Goal: Navigation & Orientation: Find specific page/section

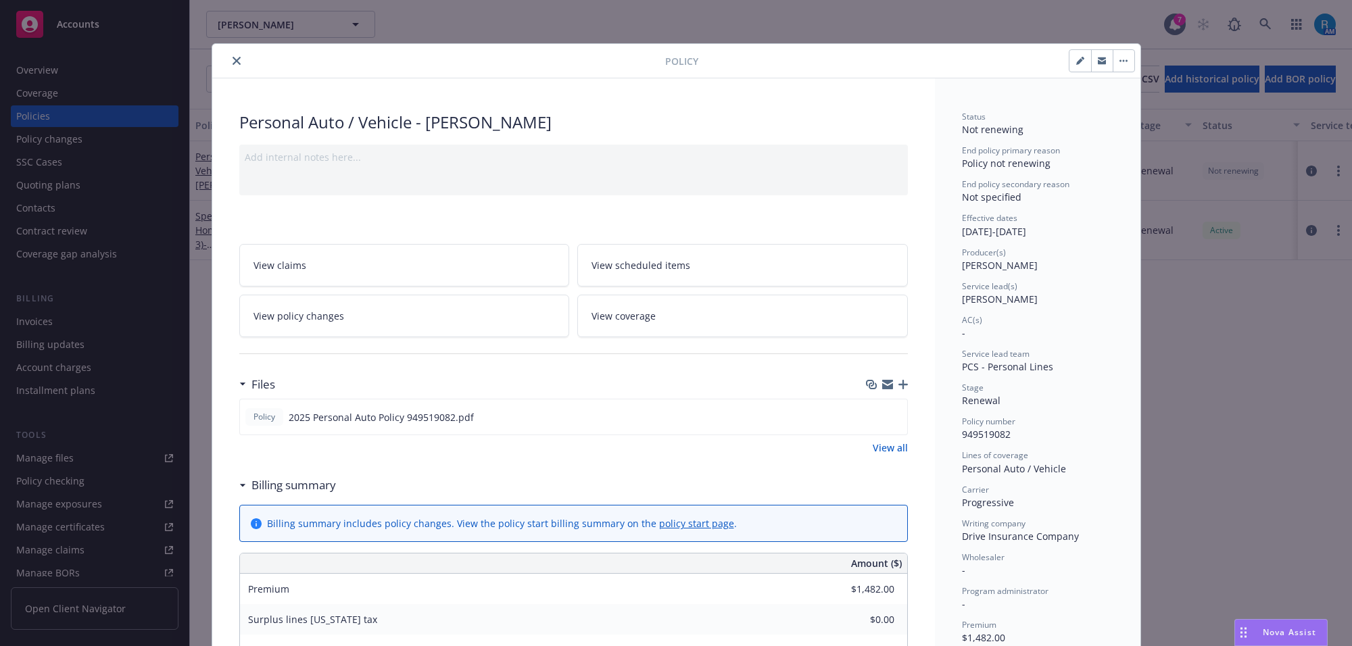
click at [233, 62] on icon "close" at bounding box center [237, 61] width 8 height 8
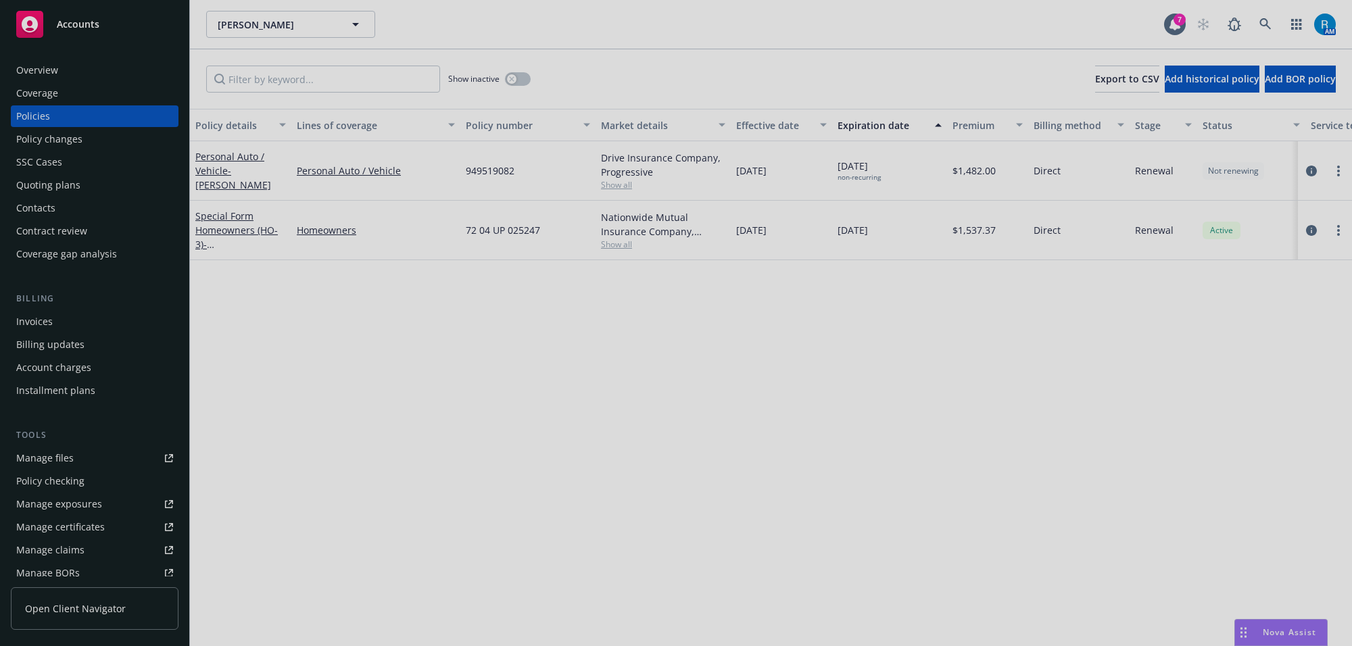
click at [1258, 24] on div at bounding box center [676, 323] width 1352 height 646
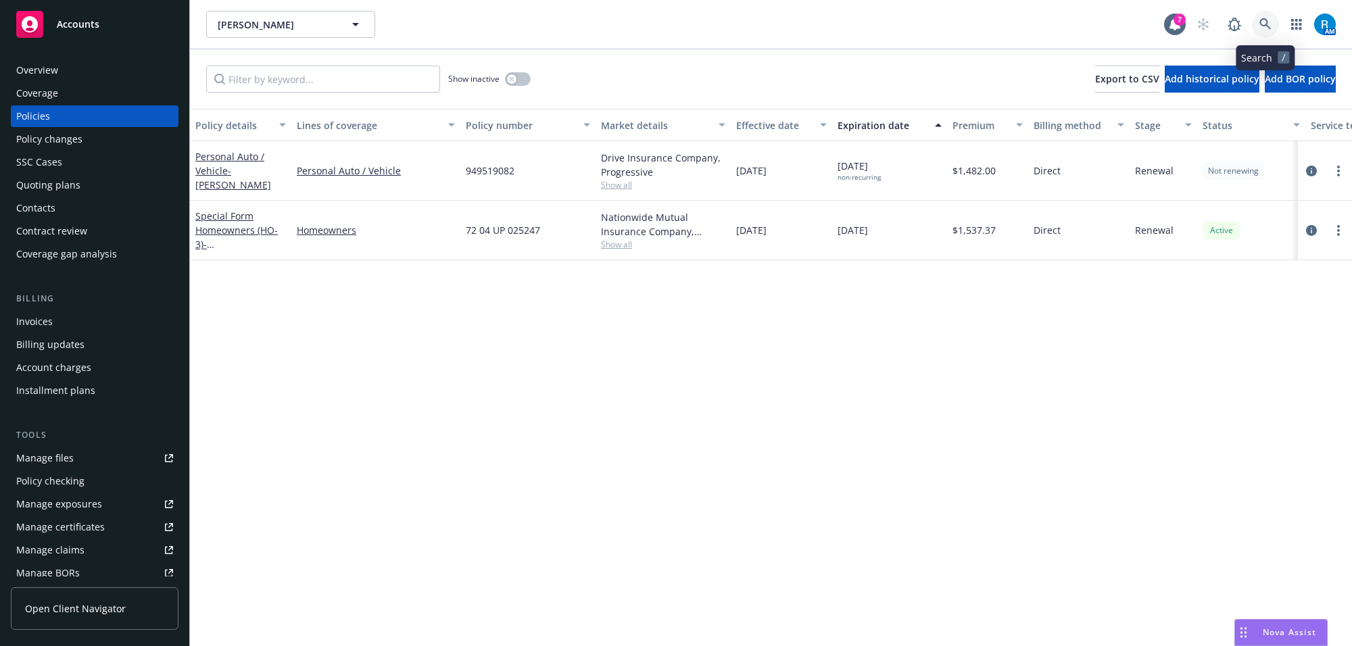
click at [1261, 24] on icon at bounding box center [1266, 24] width 12 height 12
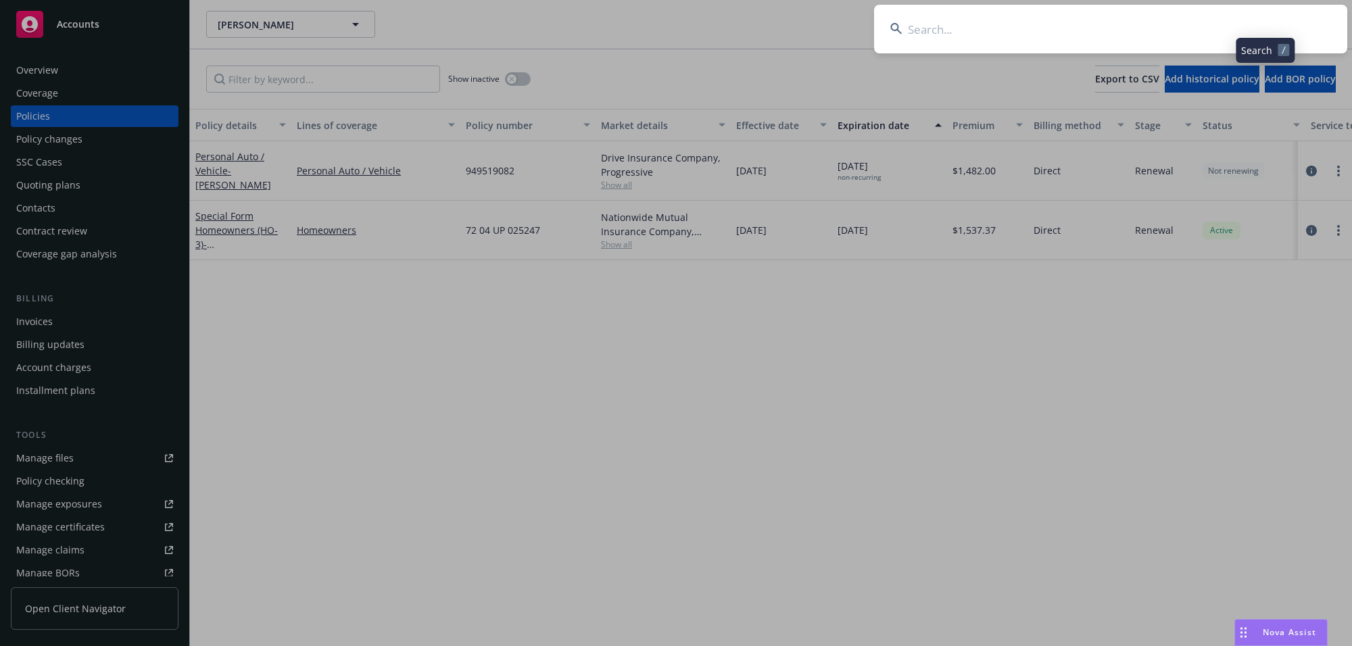
type input "Corum, Chase"
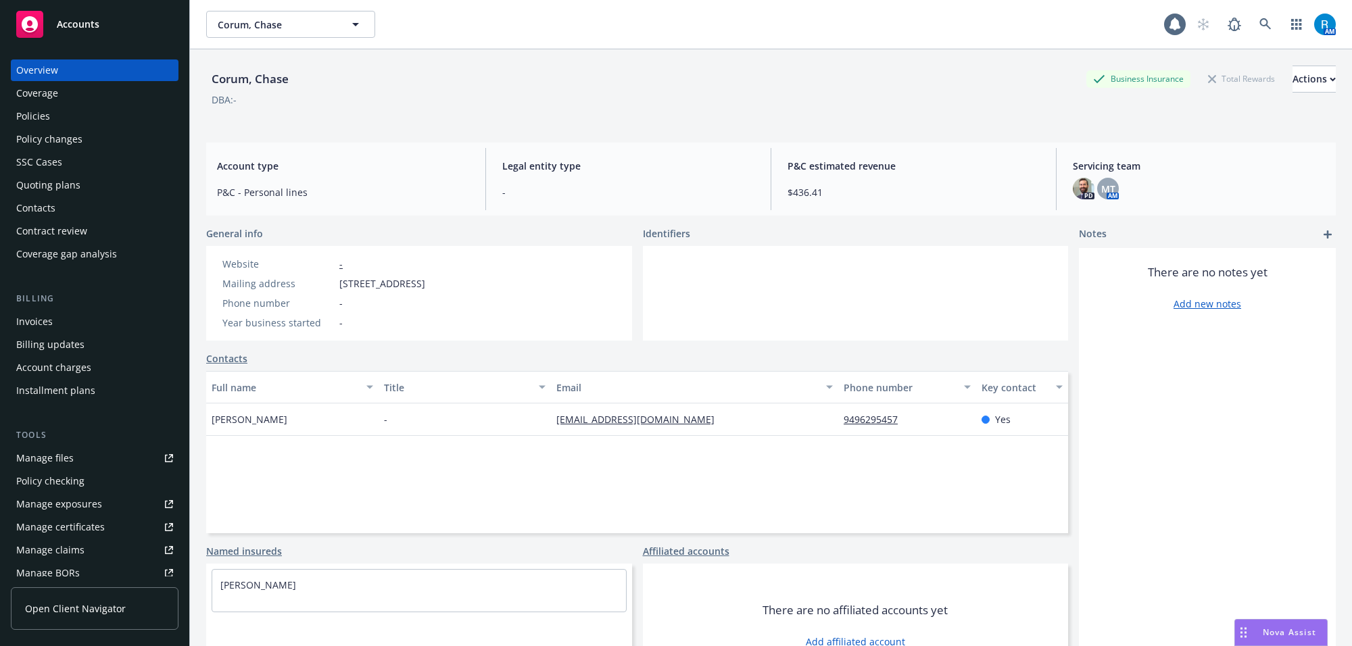
click at [63, 113] on div "Policies" at bounding box center [94, 116] width 157 height 22
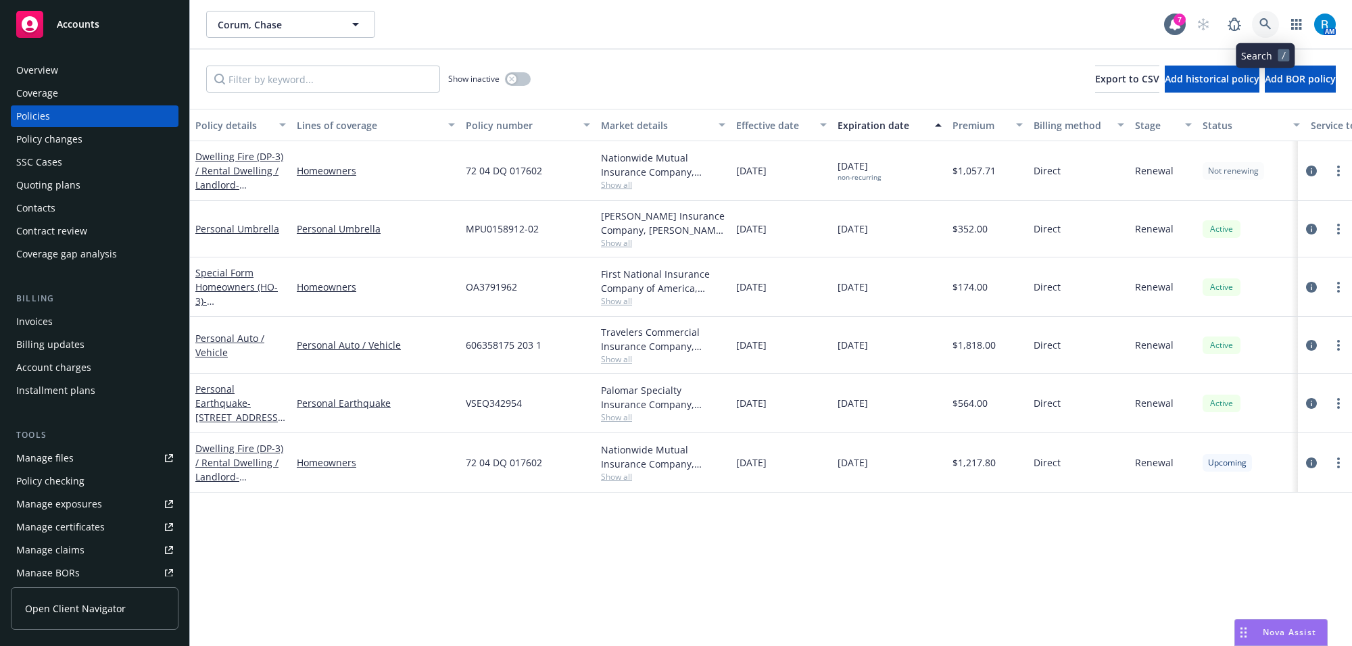
click at [1273, 26] on link at bounding box center [1265, 24] width 27 height 27
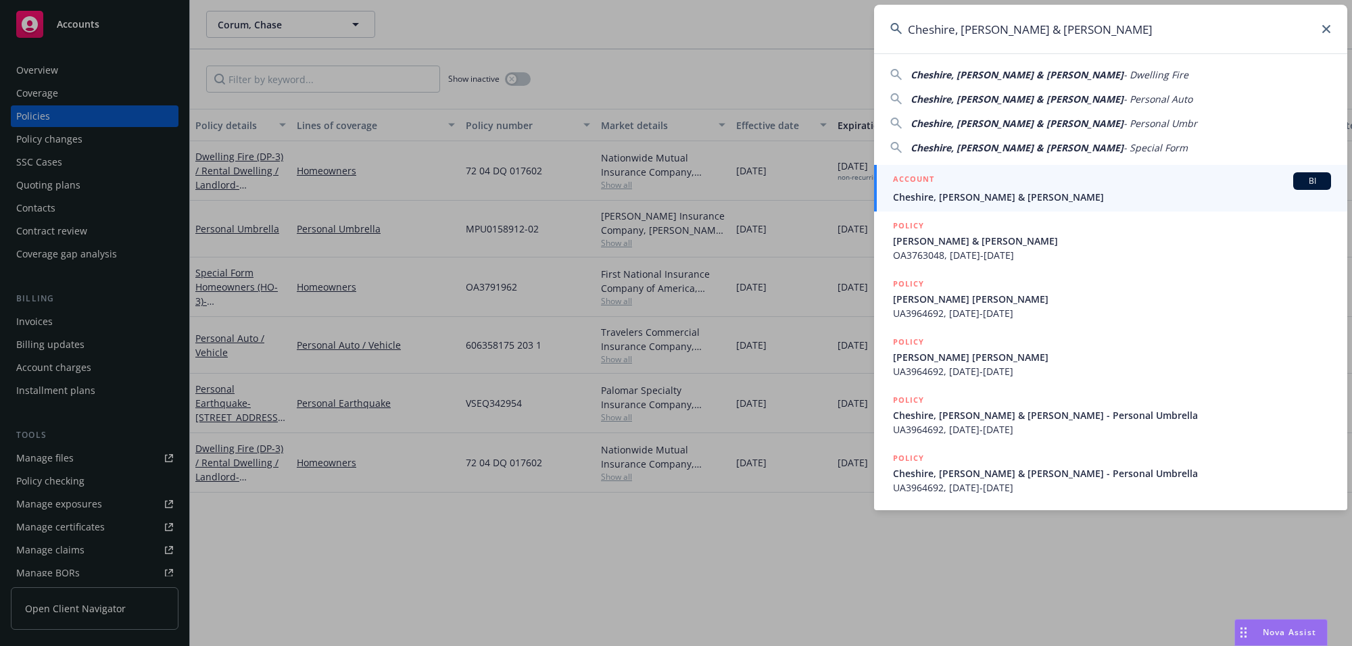
type input "Cheshire, [PERSON_NAME] & [PERSON_NAME]"
click at [943, 191] on span "Cheshire, [PERSON_NAME] & [PERSON_NAME]" at bounding box center [1112, 197] width 438 height 14
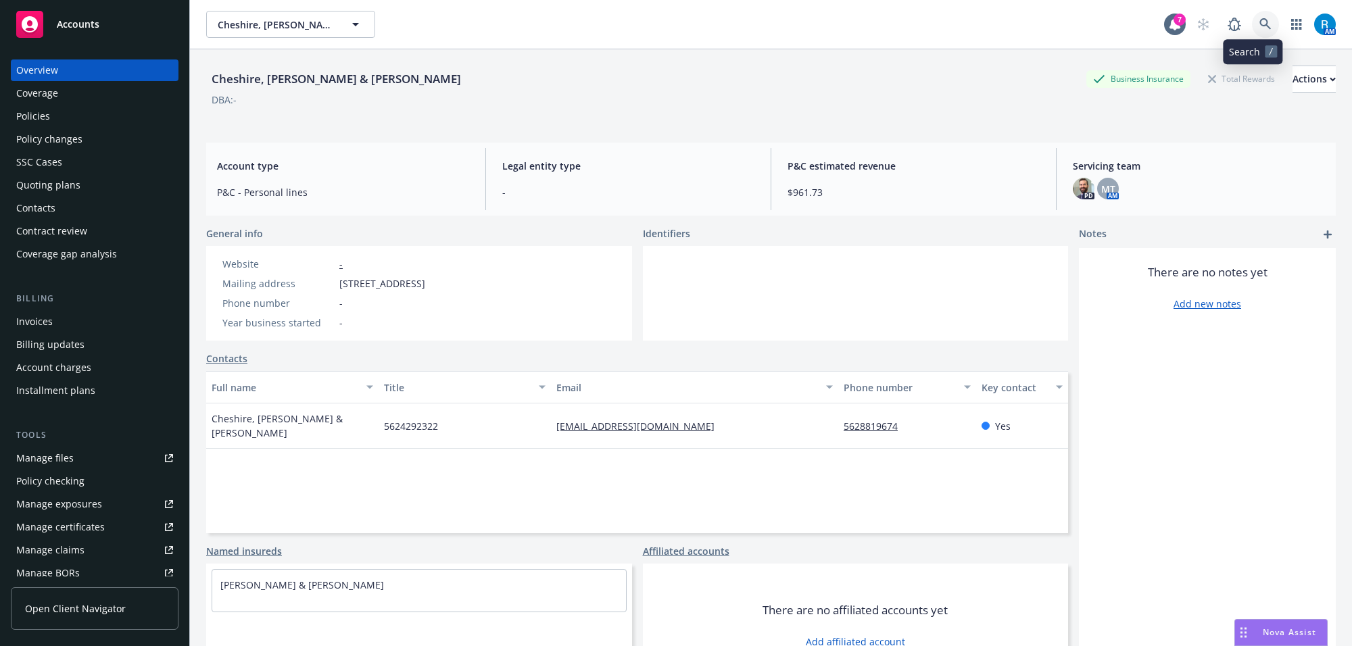
click at [1260, 22] on icon at bounding box center [1266, 24] width 12 height 12
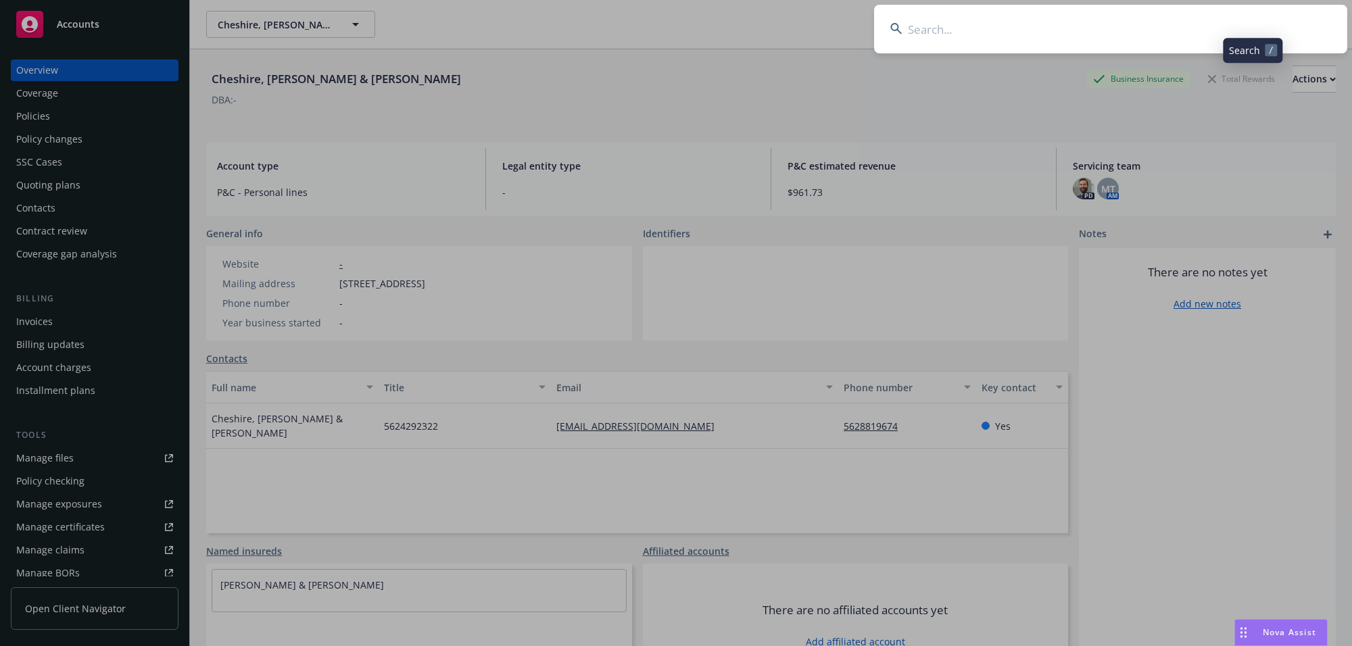
type input "[PERSON_NAME]"
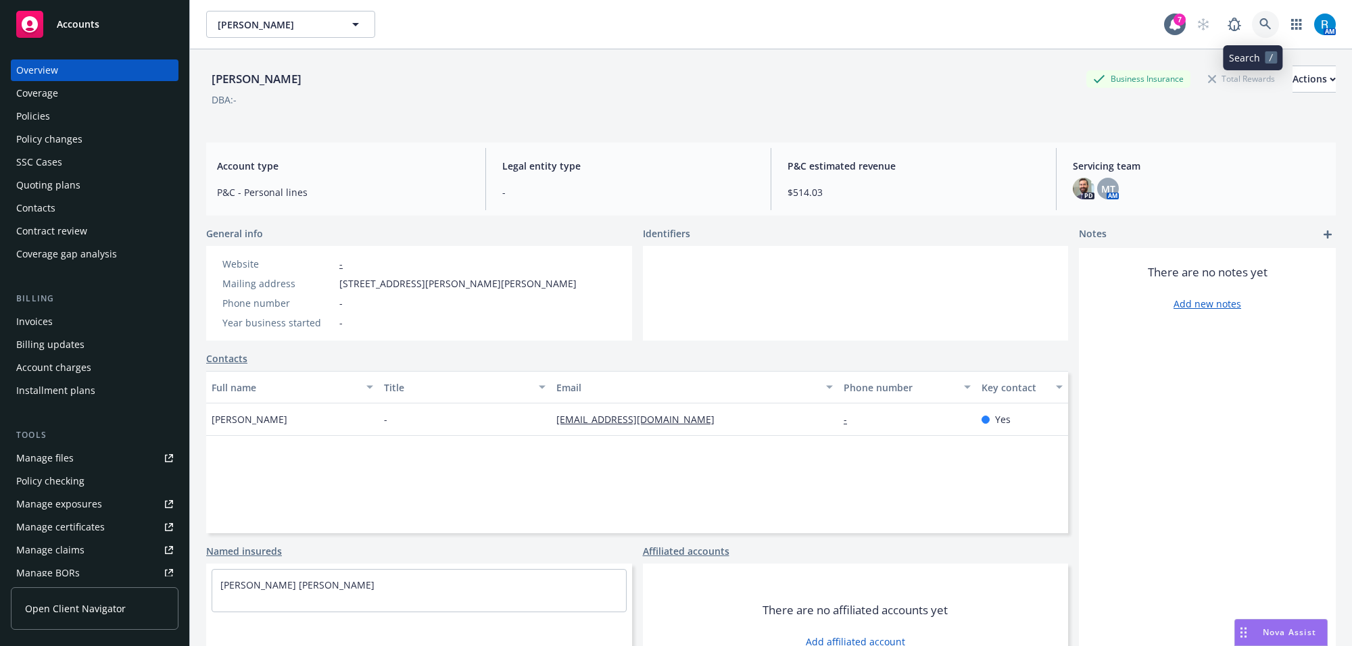
click at [1260, 22] on icon at bounding box center [1265, 23] width 11 height 11
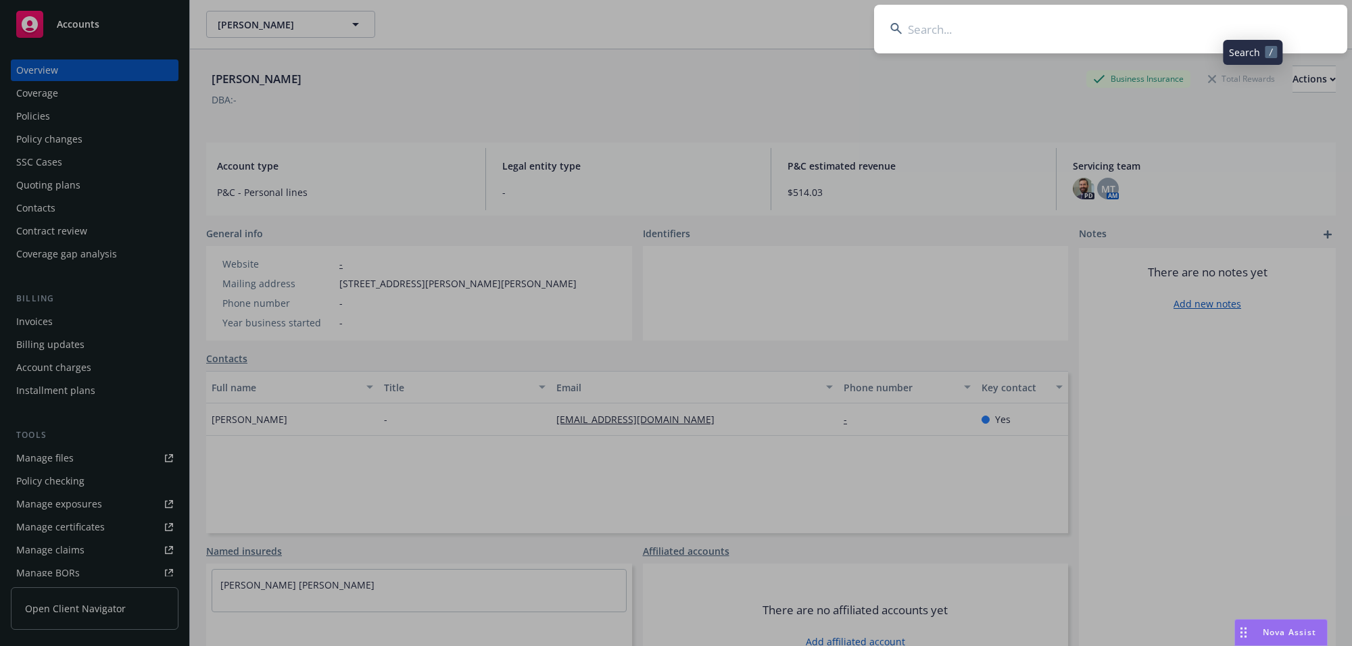
type input "[PERSON_NAME] & [PERSON_NAME]"
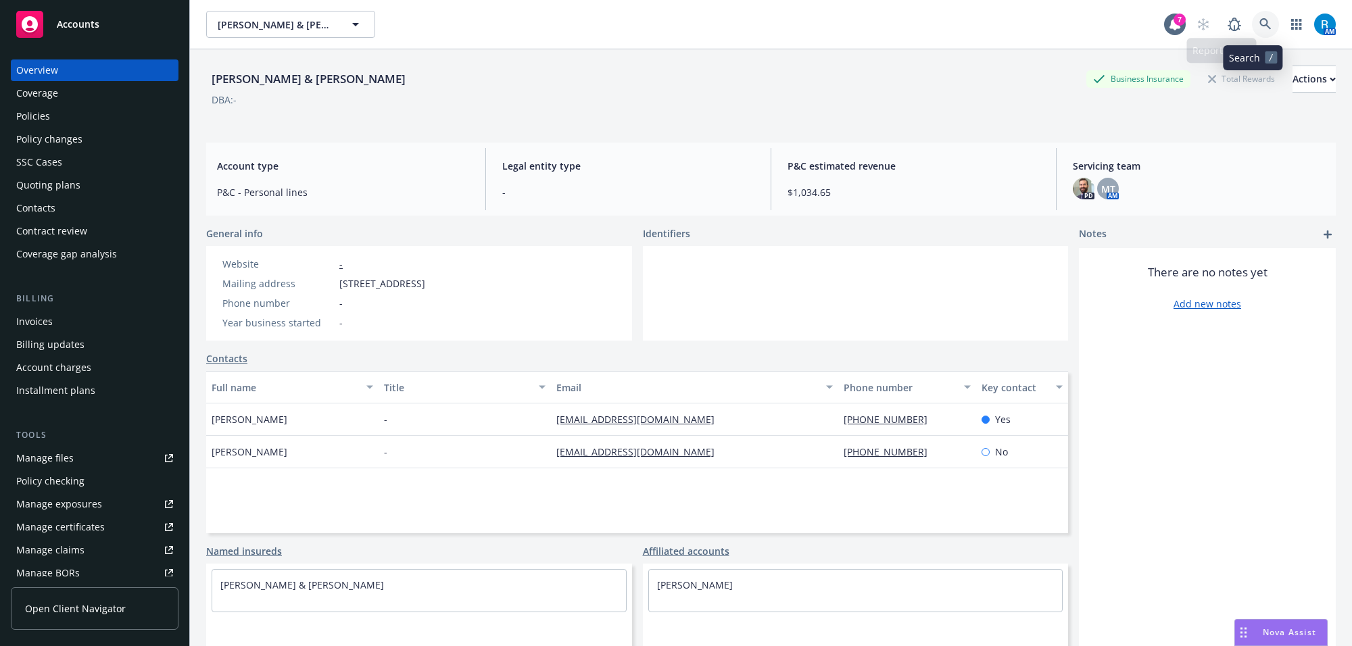
click at [1260, 19] on icon at bounding box center [1265, 23] width 11 height 11
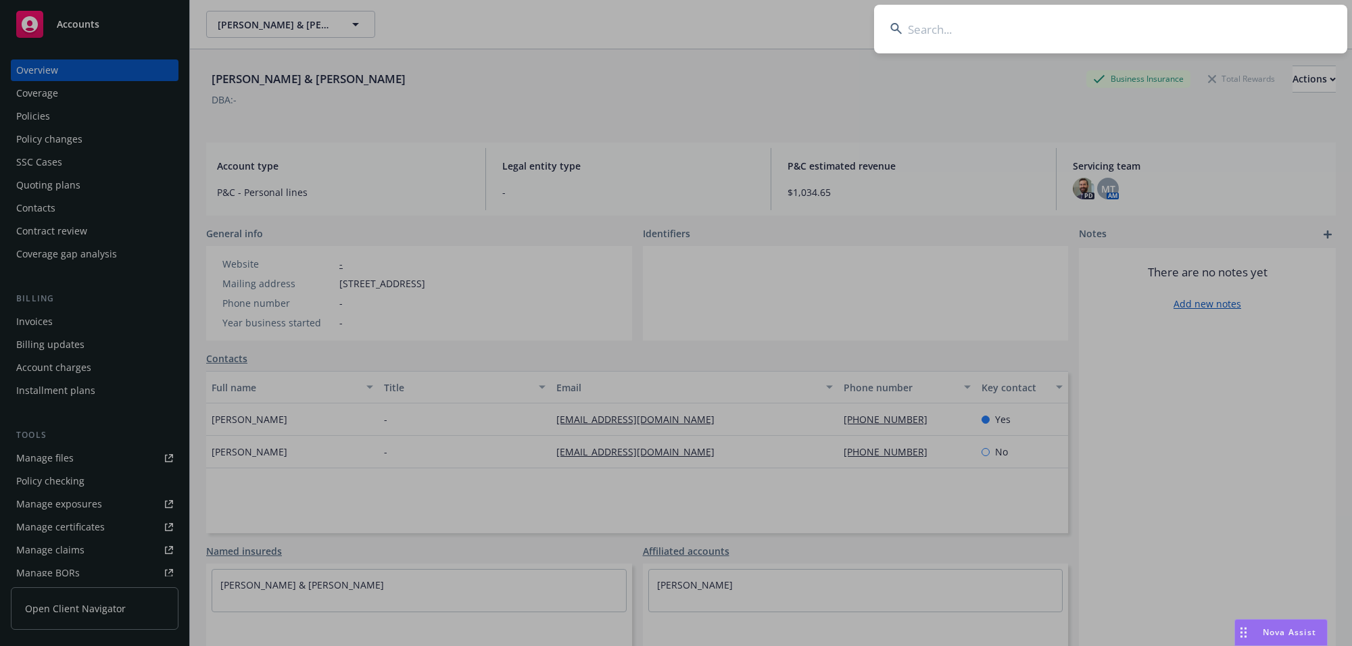
type input "[PERSON_NAME] and [PERSON_NAME]"
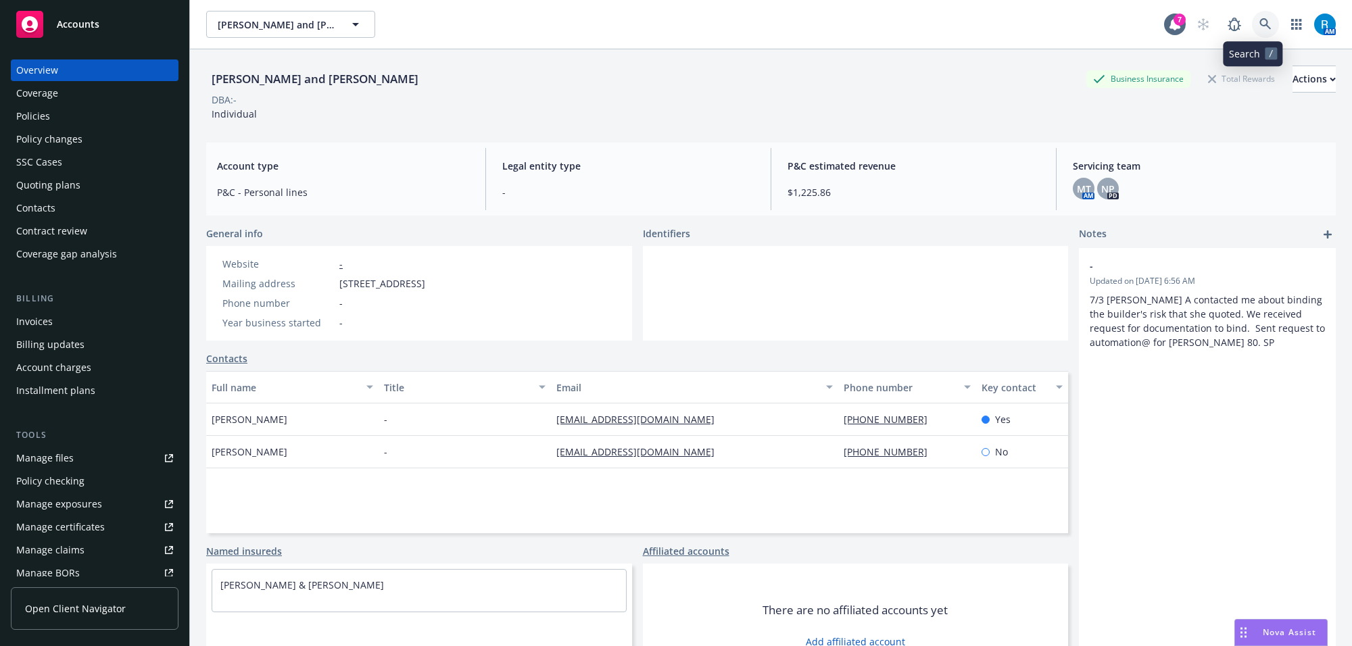
click at [1260, 24] on icon at bounding box center [1266, 24] width 12 height 12
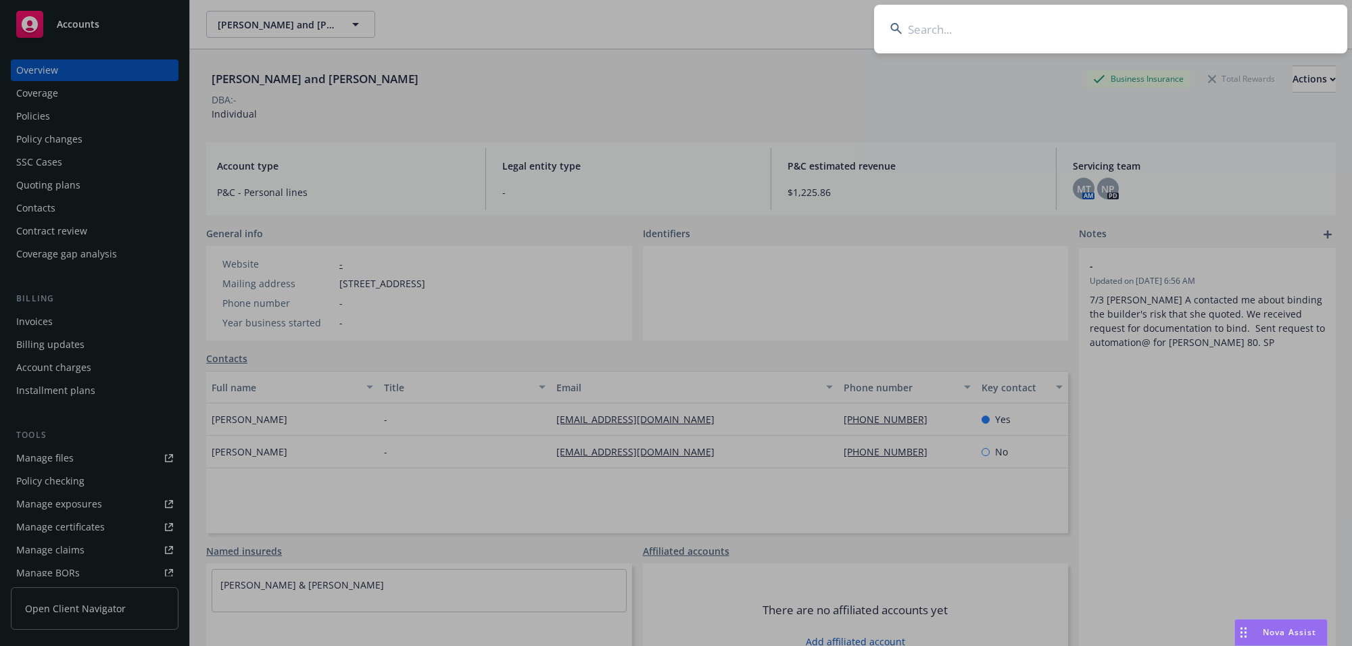
type input "[PERSON_NAME] & [PERSON_NAME]"
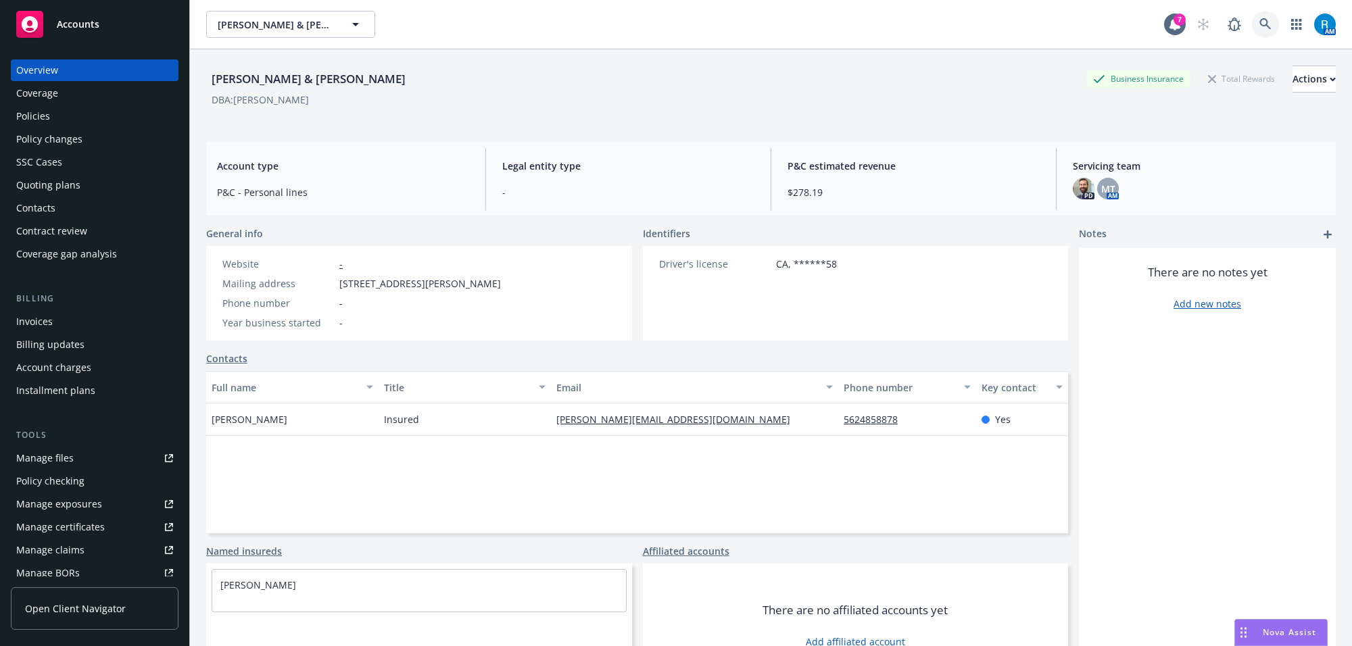
click at [1260, 24] on icon at bounding box center [1266, 24] width 12 height 12
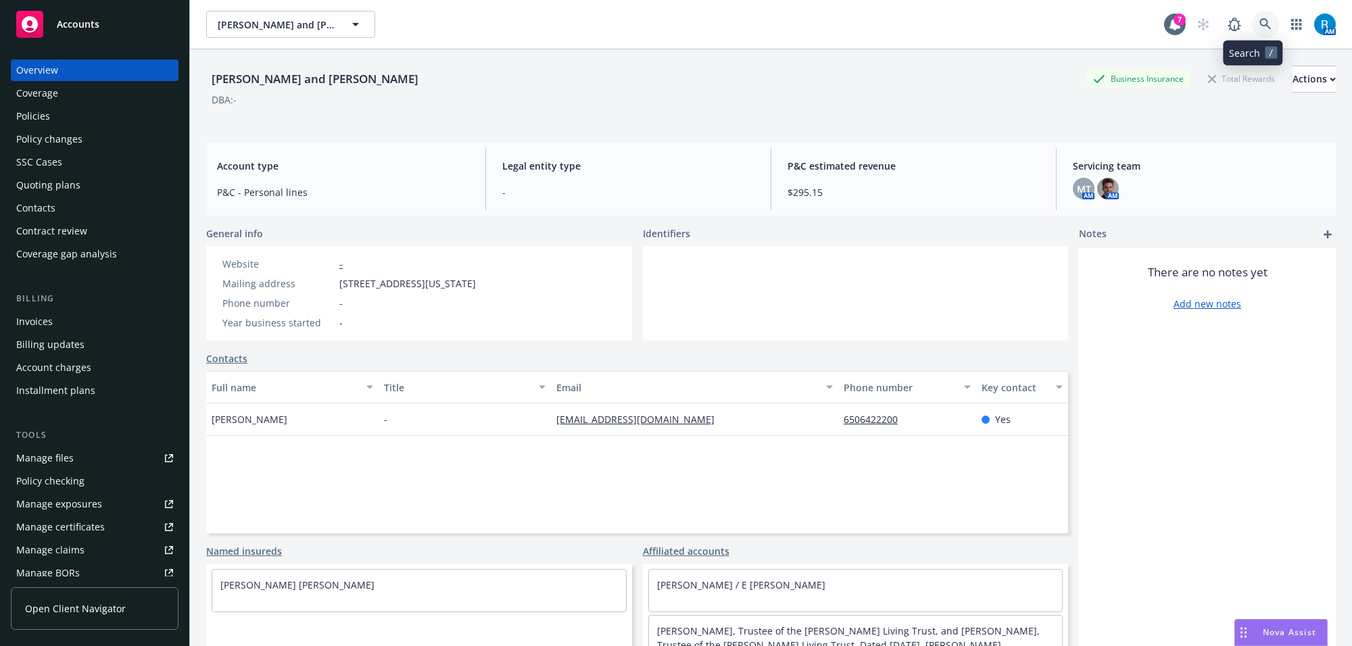
click at [1260, 18] on icon at bounding box center [1266, 24] width 12 height 12
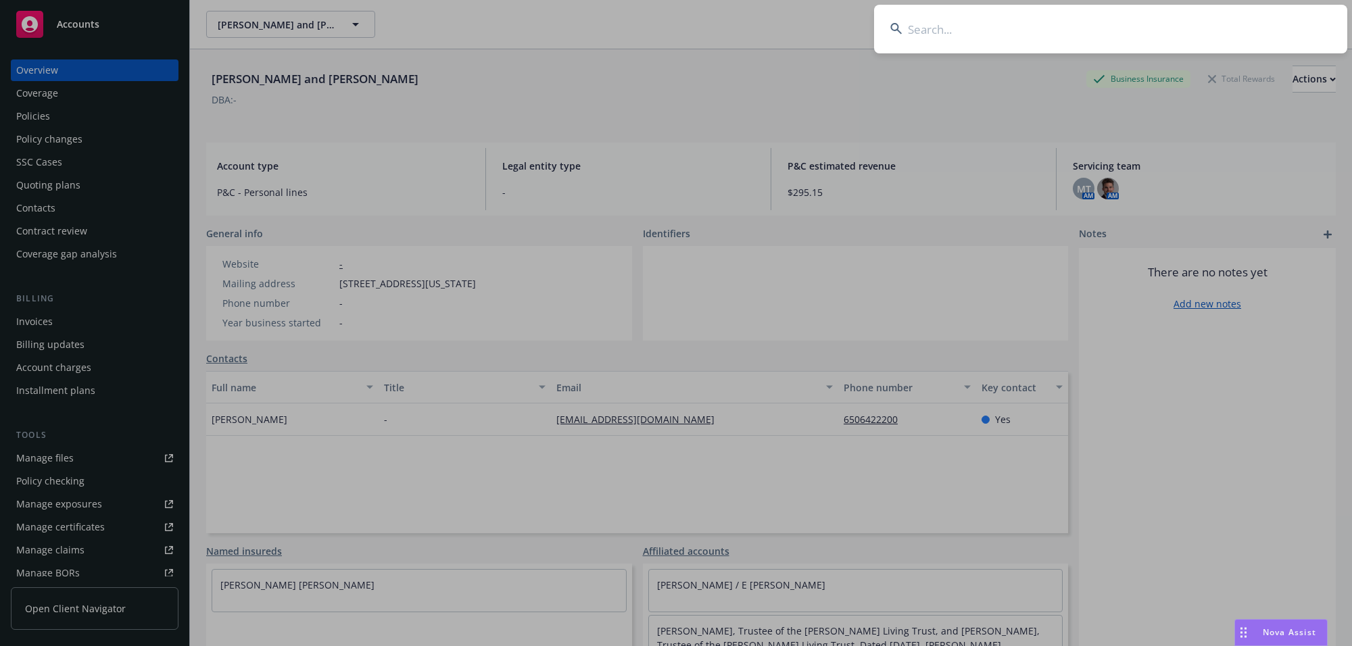
type input "[PERSON_NAME] V"
